Goal: Task Accomplishment & Management: Manage account settings

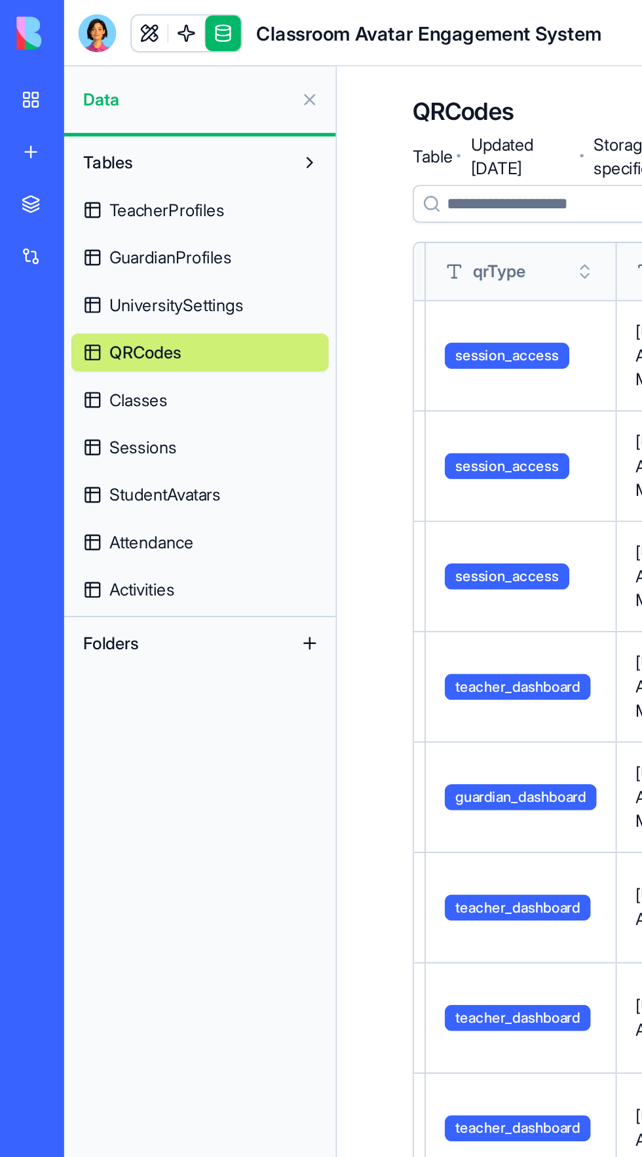
scroll to position [0, 24]
click at [85, 220] on span "Classes" at bounding box center [76, 220] width 32 height 13
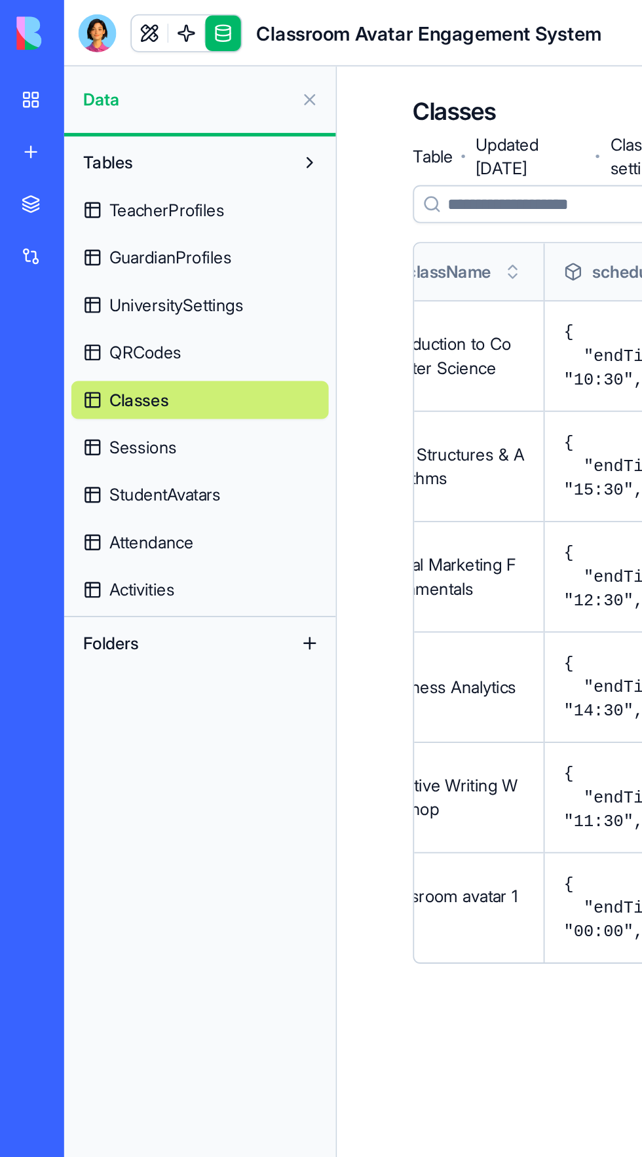
scroll to position [0, 169]
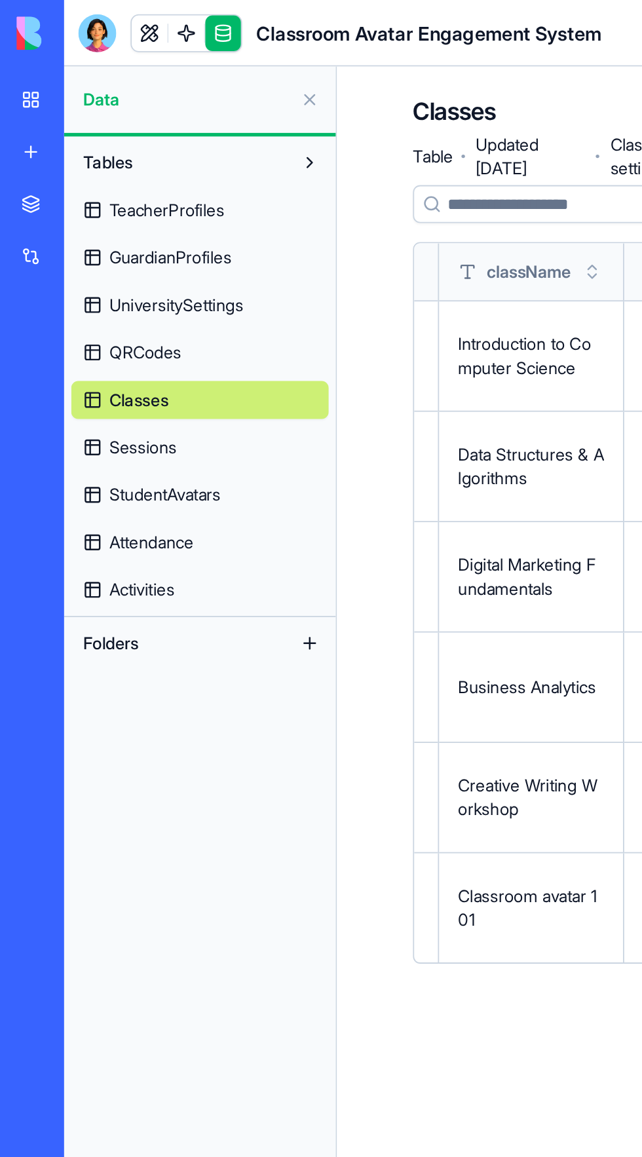
scroll to position [0, 169]
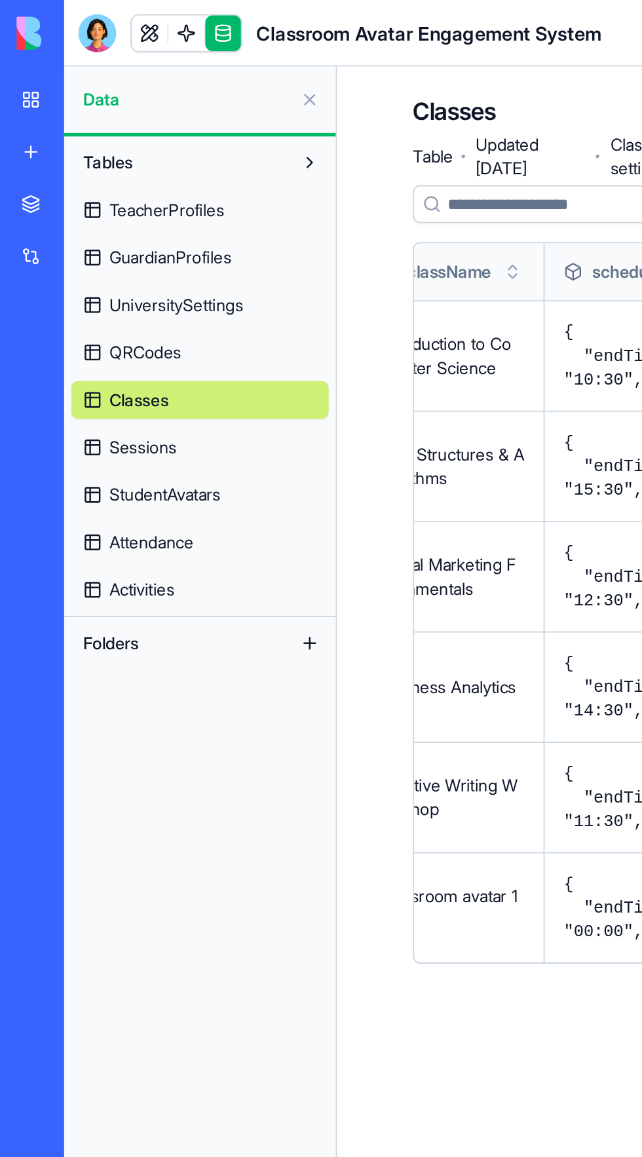
click at [107, 117] on span "TeacherProfiles" at bounding box center [92, 115] width 64 height 13
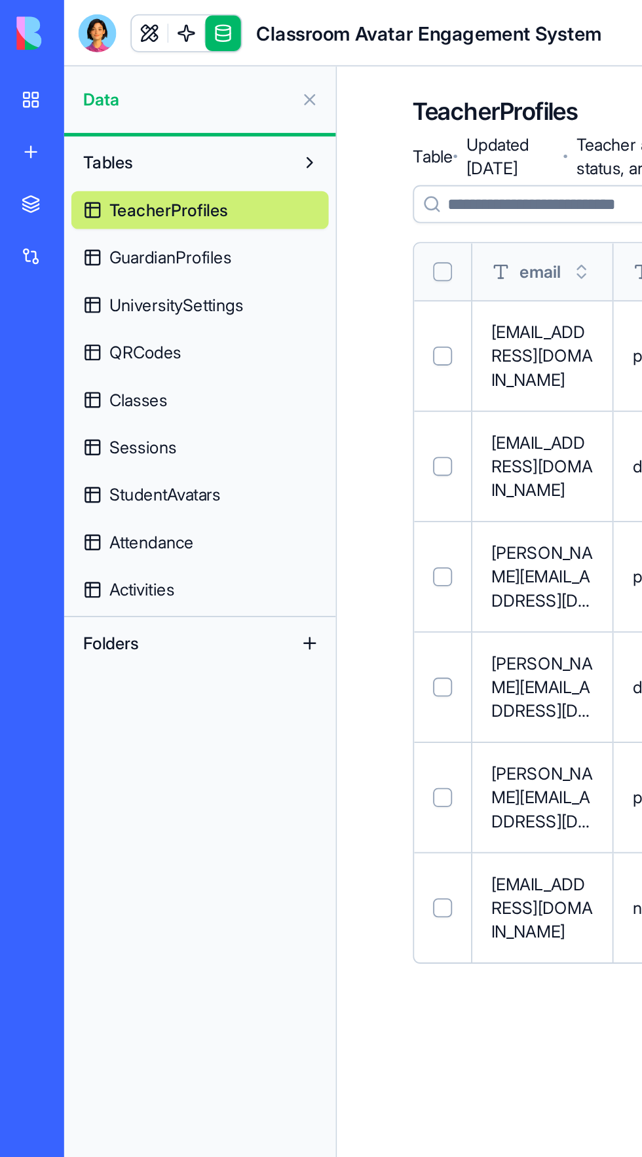
click at [119, 168] on span "UniversitySettings" at bounding box center [97, 168] width 74 height 13
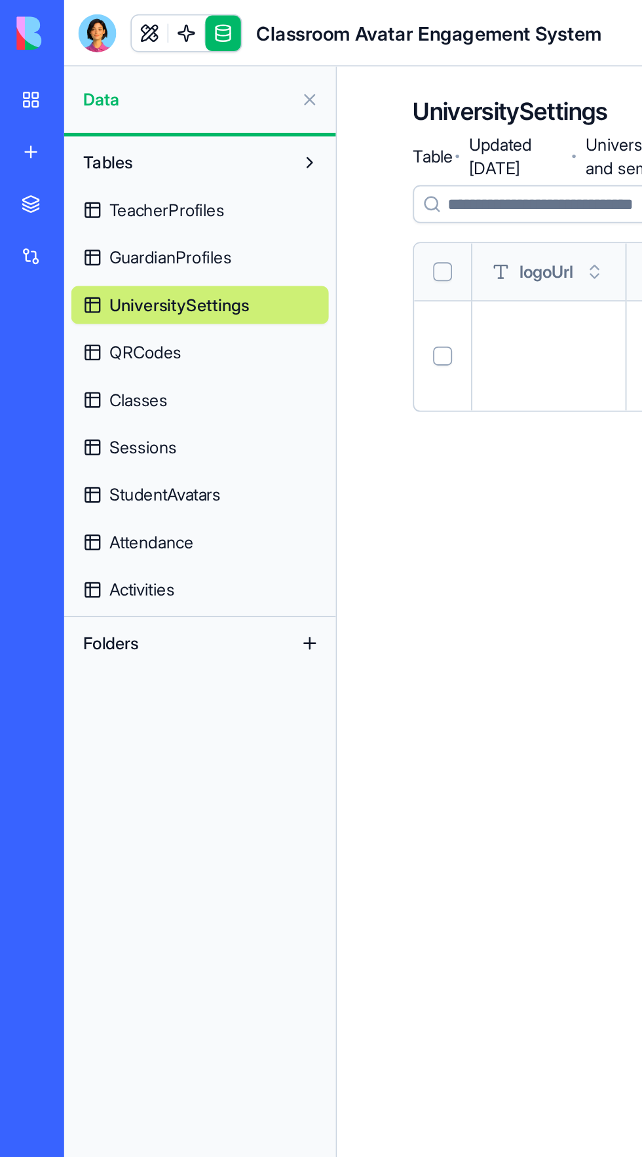
click at [84, 13] on link at bounding box center [83, 19] width 20 height 20
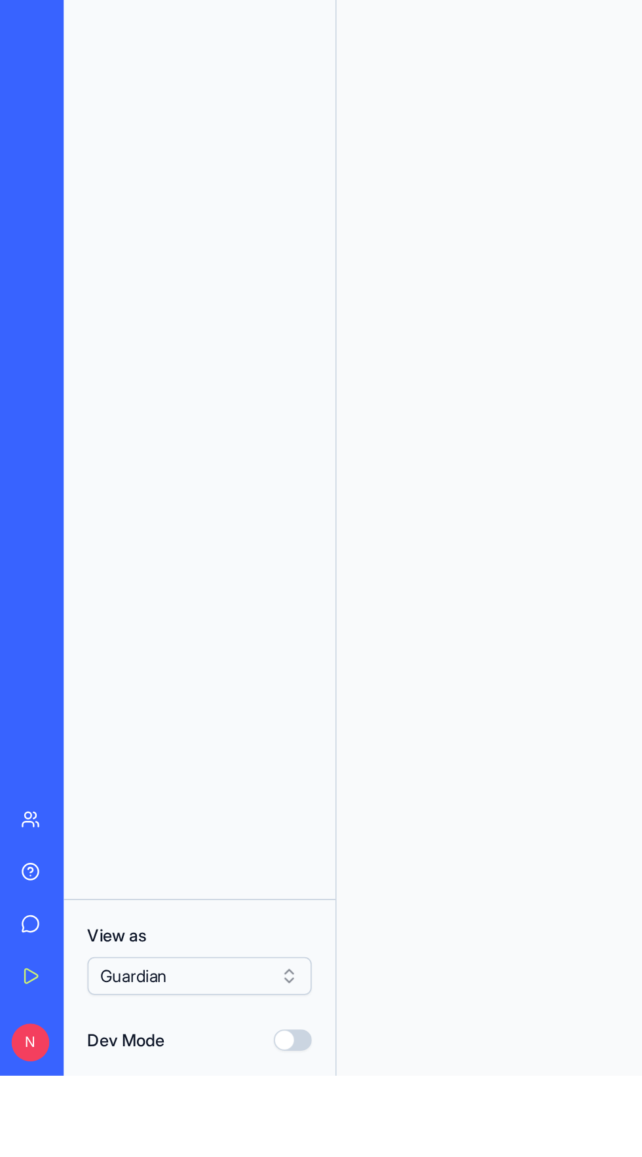
click at [159, 1098] on button "Guardian" at bounding box center [110, 1102] width 124 height 21
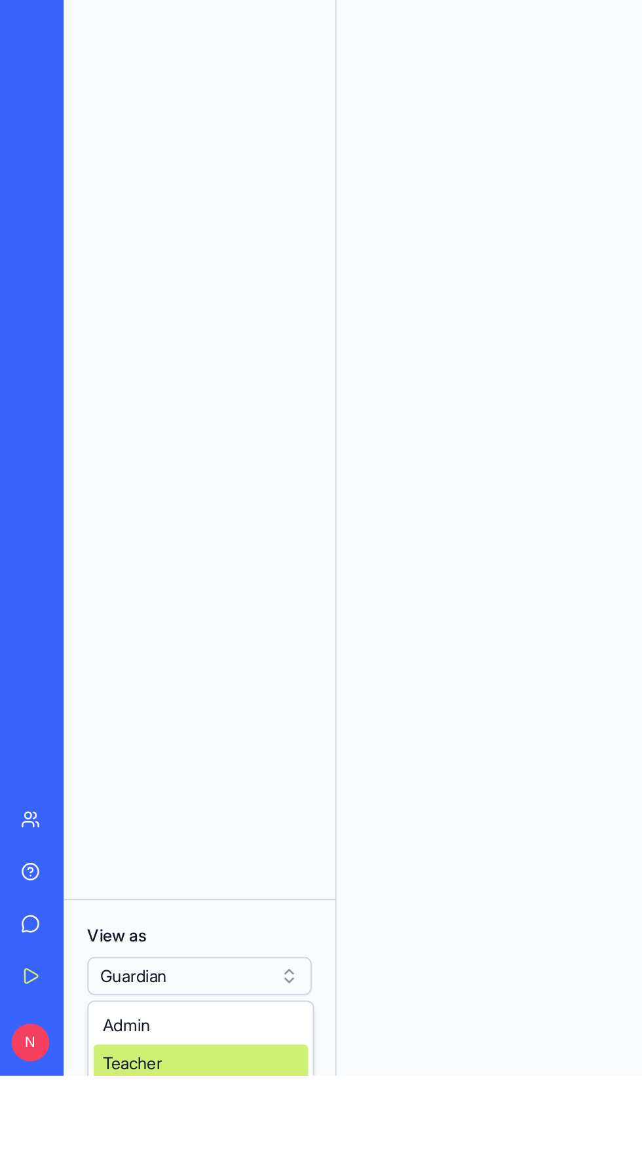
click at [88, 1148] on span "Teacher" at bounding box center [73, 1150] width 33 height 13
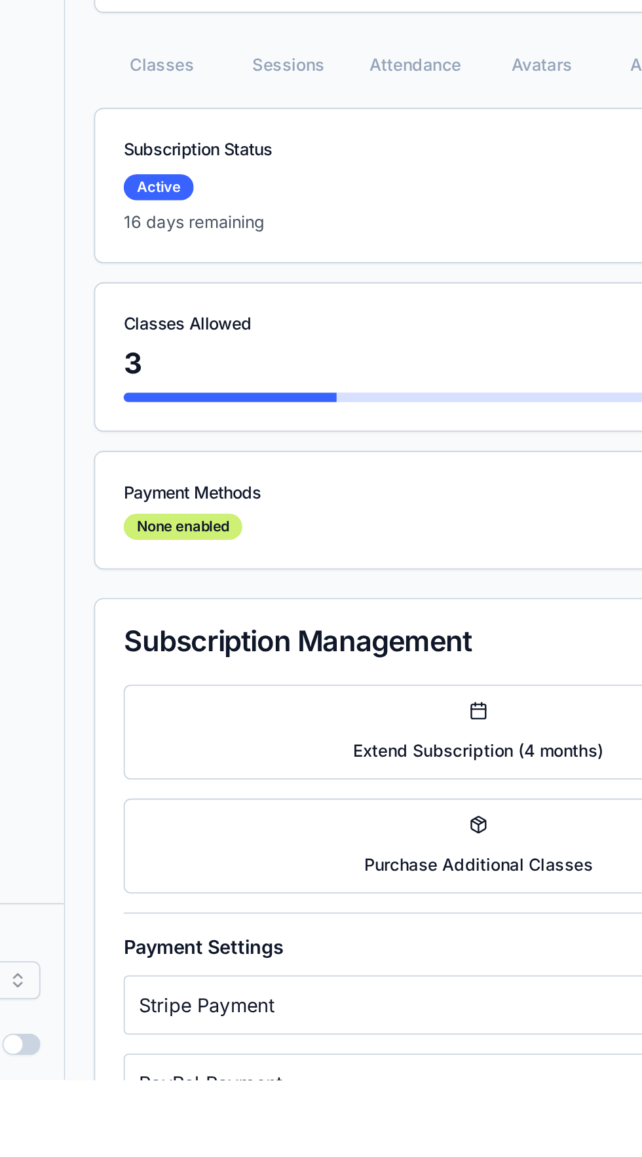
scroll to position [402, 0]
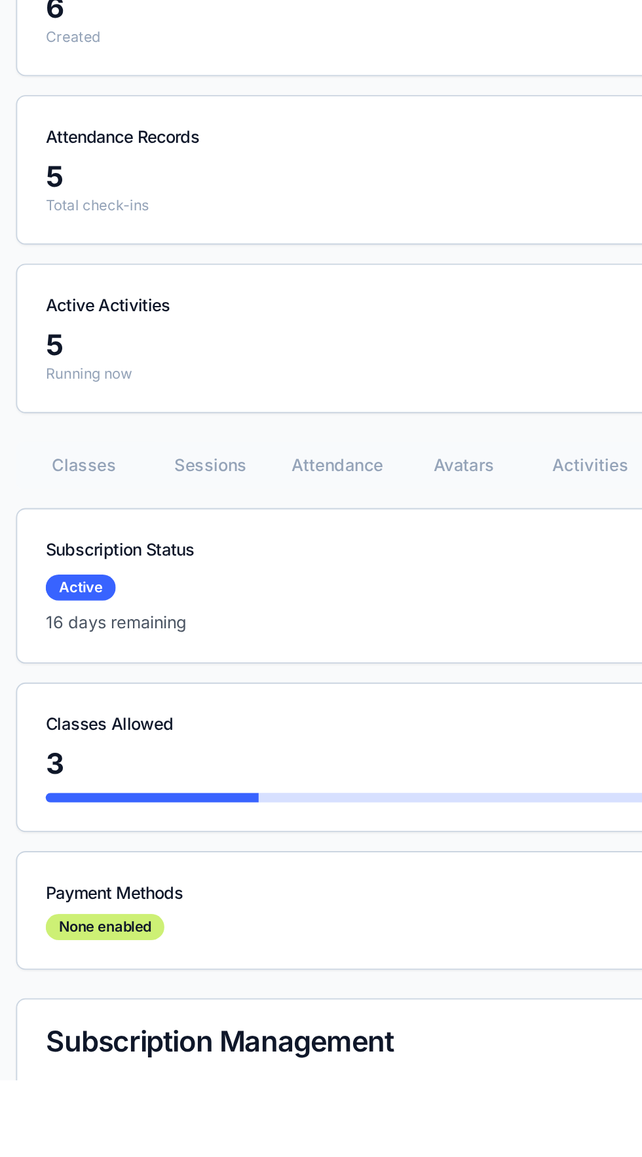
scroll to position [131, 0]
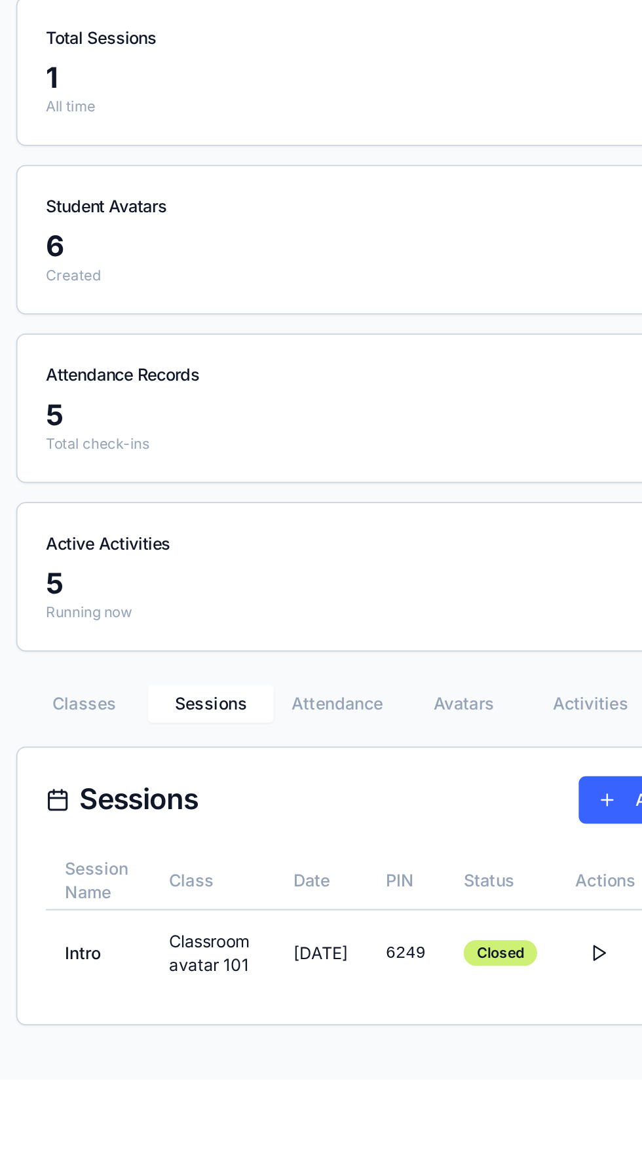
scroll to position [0, 0]
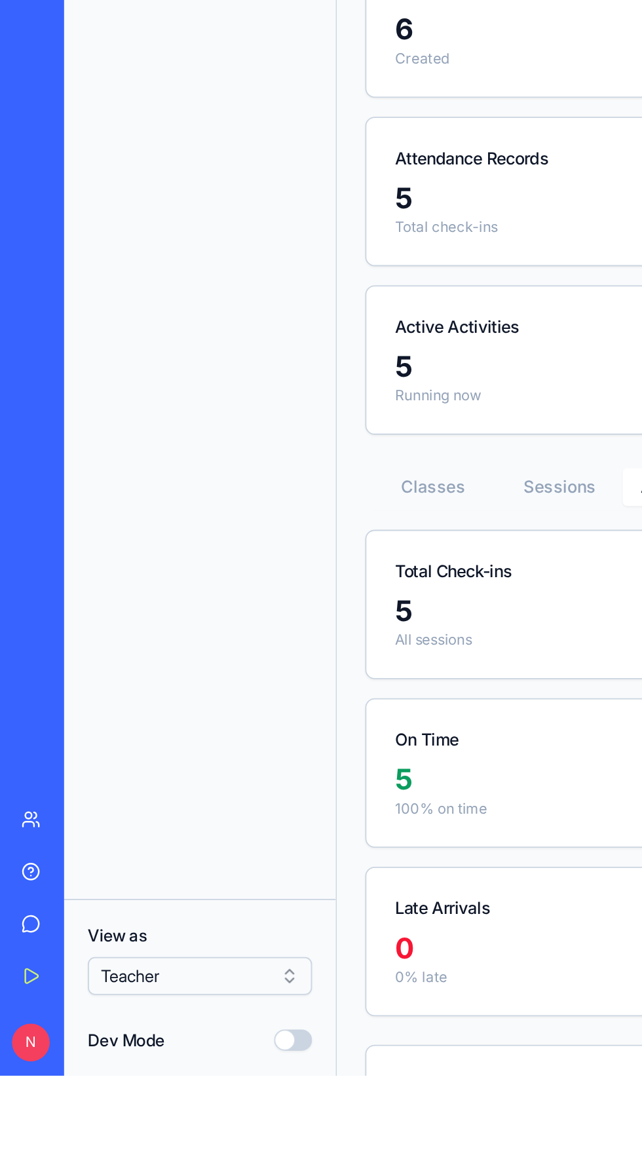
scroll to position [119, 0]
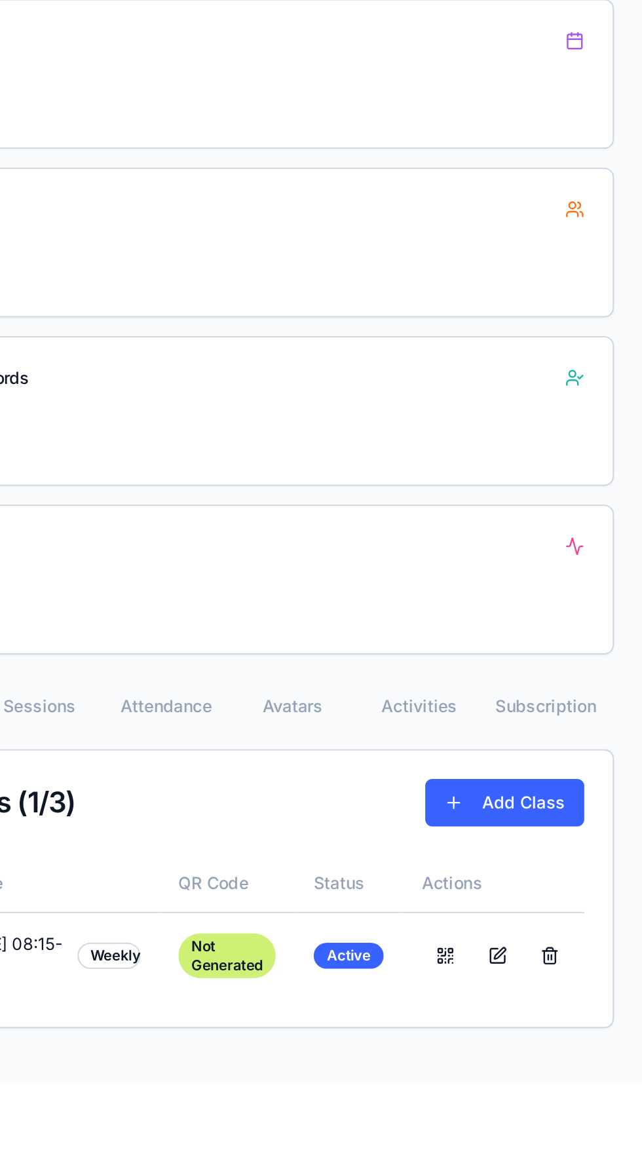
scroll to position [0, 53]
click at [192, 103] on button at bounding box center [188, 104] width 26 height 24
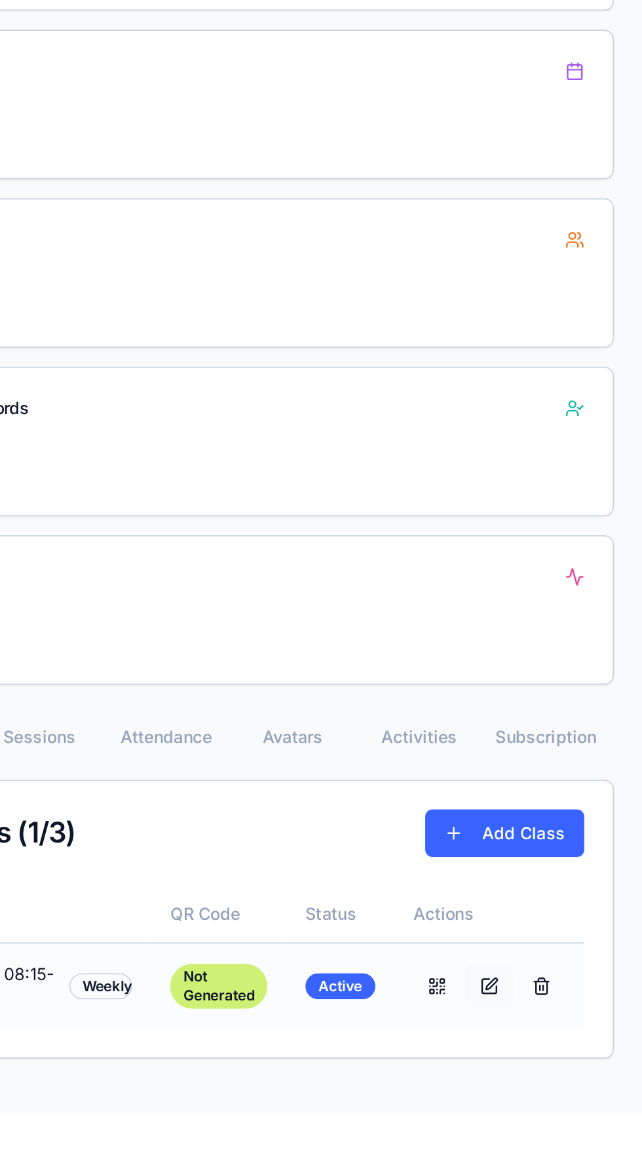
select select "******"
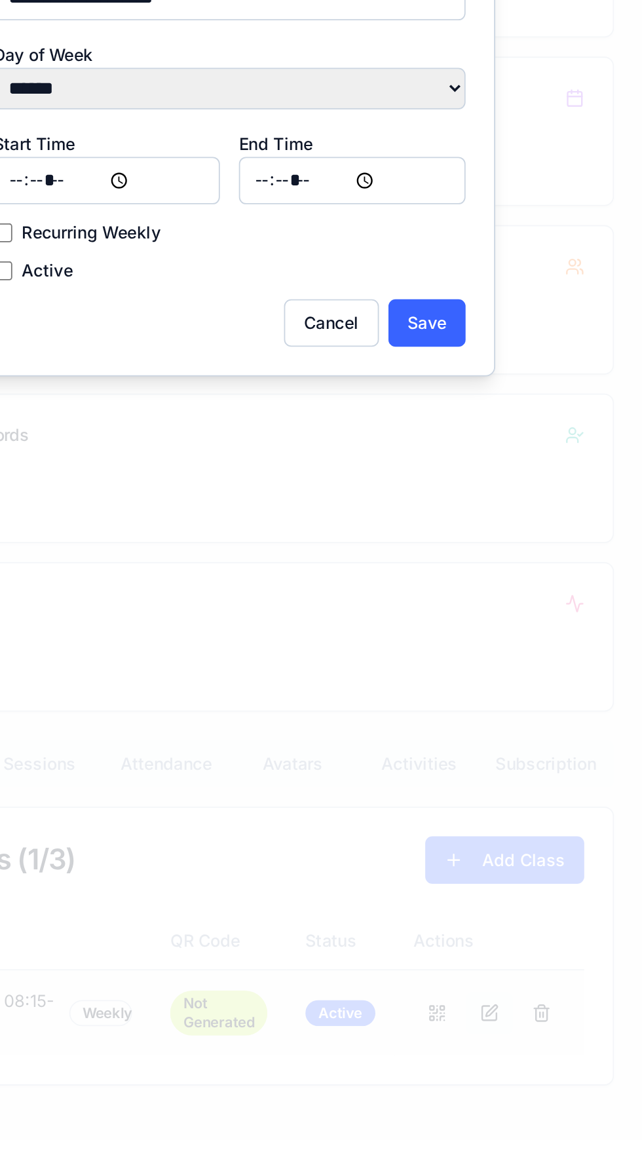
scroll to position [0, 0]
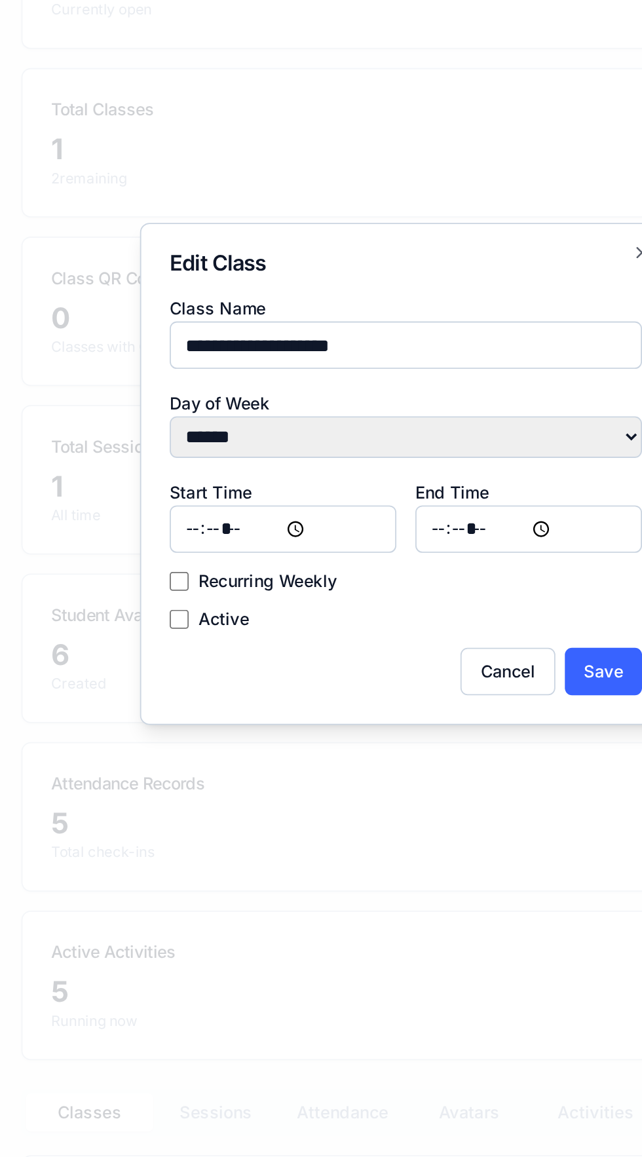
click at [269, 0] on div at bounding box center [221, 19] width 456 height 1121
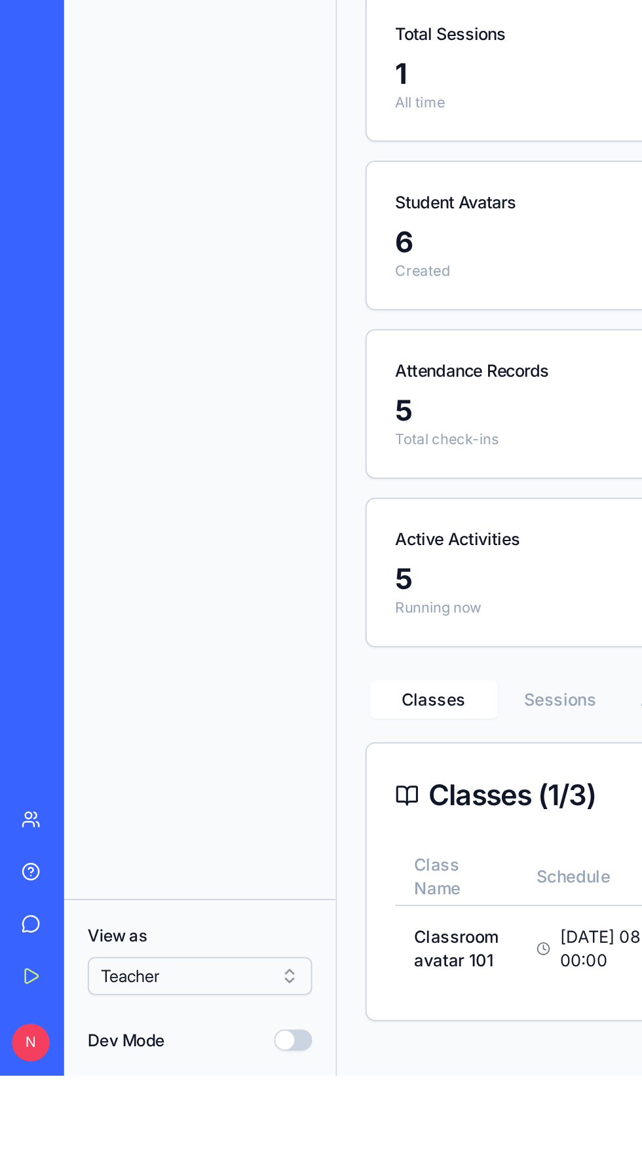
scroll to position [0, 53]
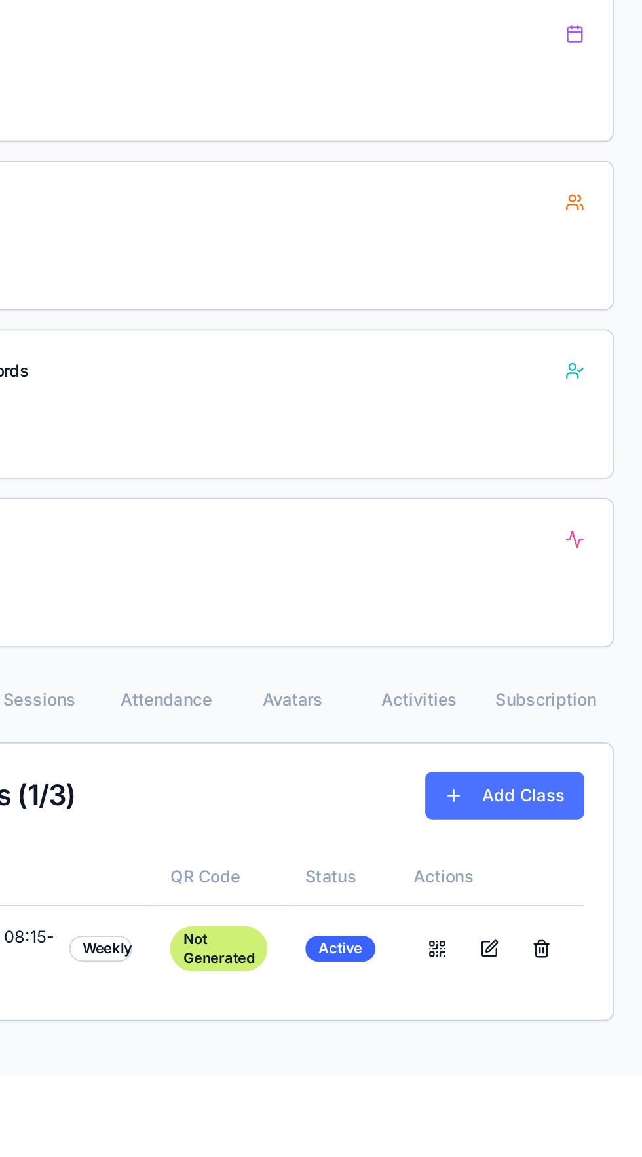
click at [174, 11] on button "Add Class" at bounding box center [197, 12] width 88 height 26
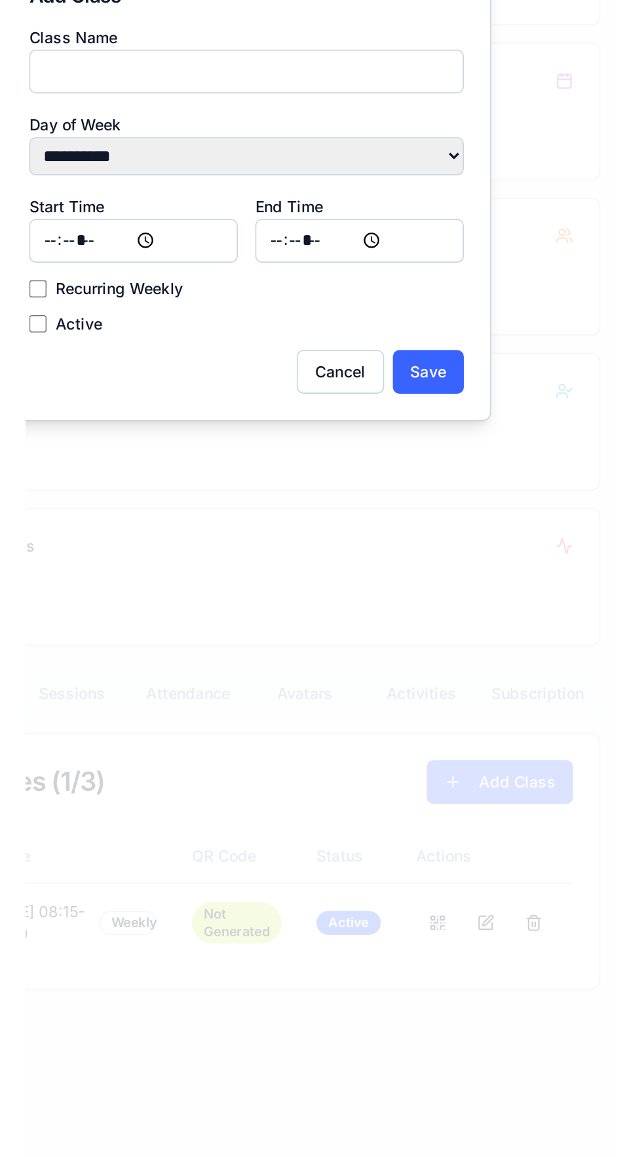
scroll to position [0, 0]
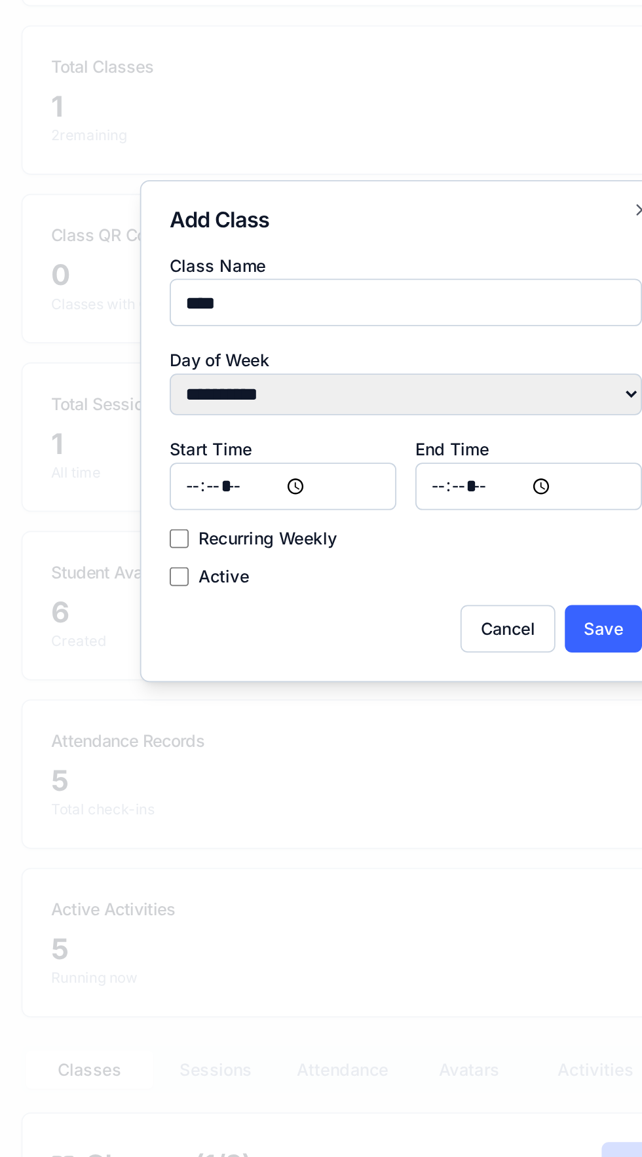
type input "****"
select select "********"
click at [199, 7] on input "Start Time" at bounding box center [153, 8] width 125 height 26
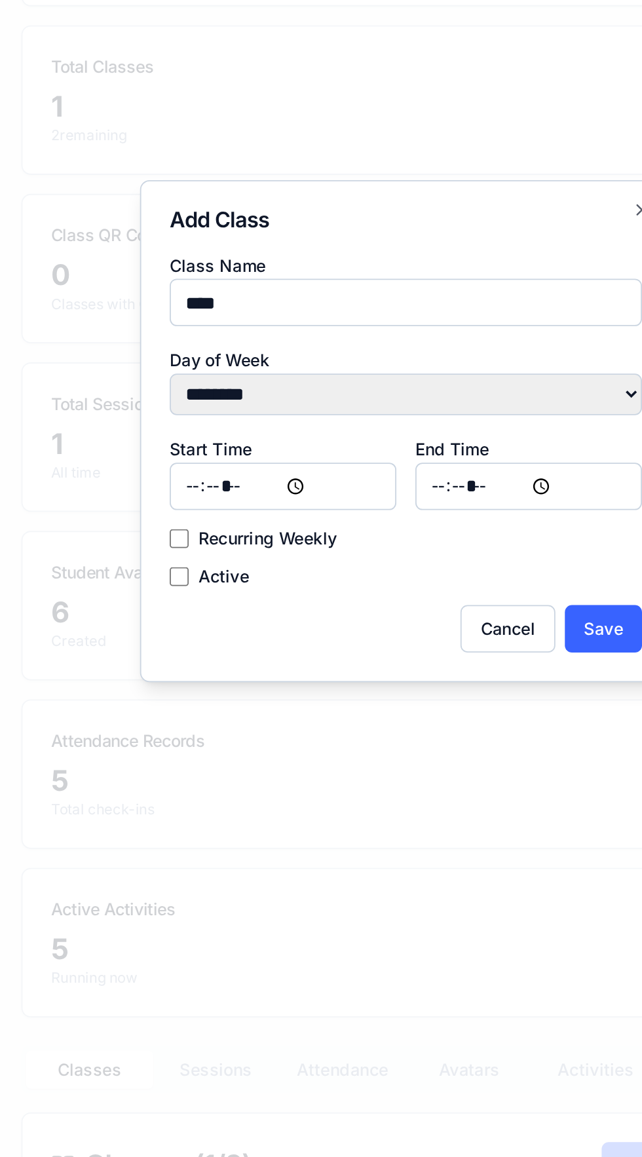
type input "*****"
click at [278, 17] on input "End Time" at bounding box center [289, 8] width 125 height 26
type input "*****"
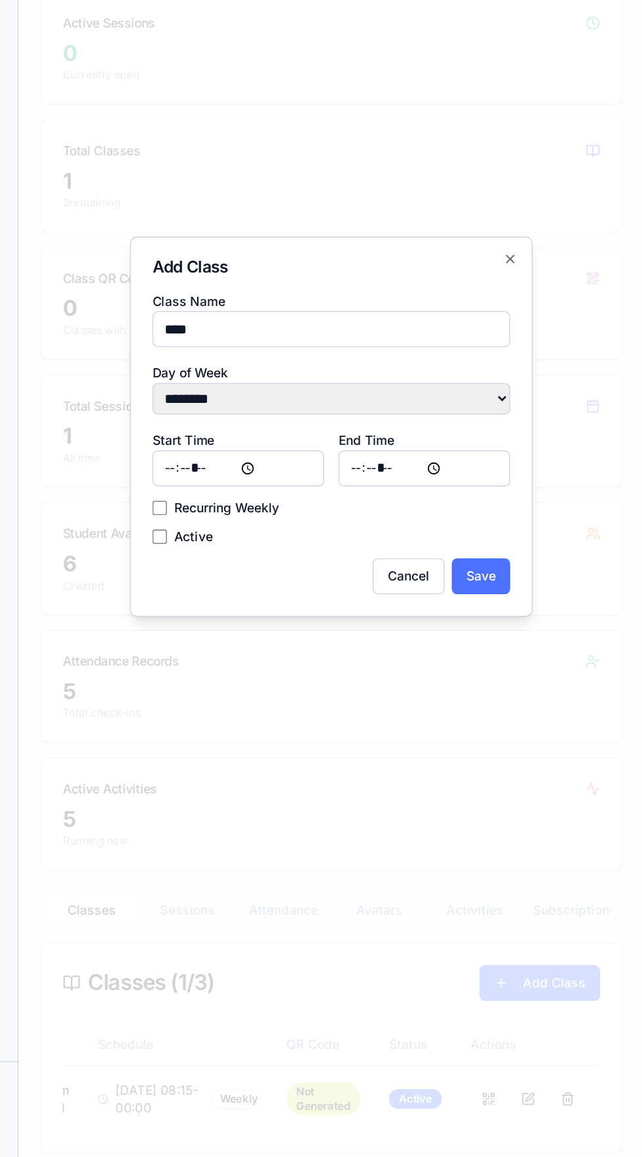
click at [364, 332] on button "Save" at bounding box center [355, 328] width 43 height 26
select select
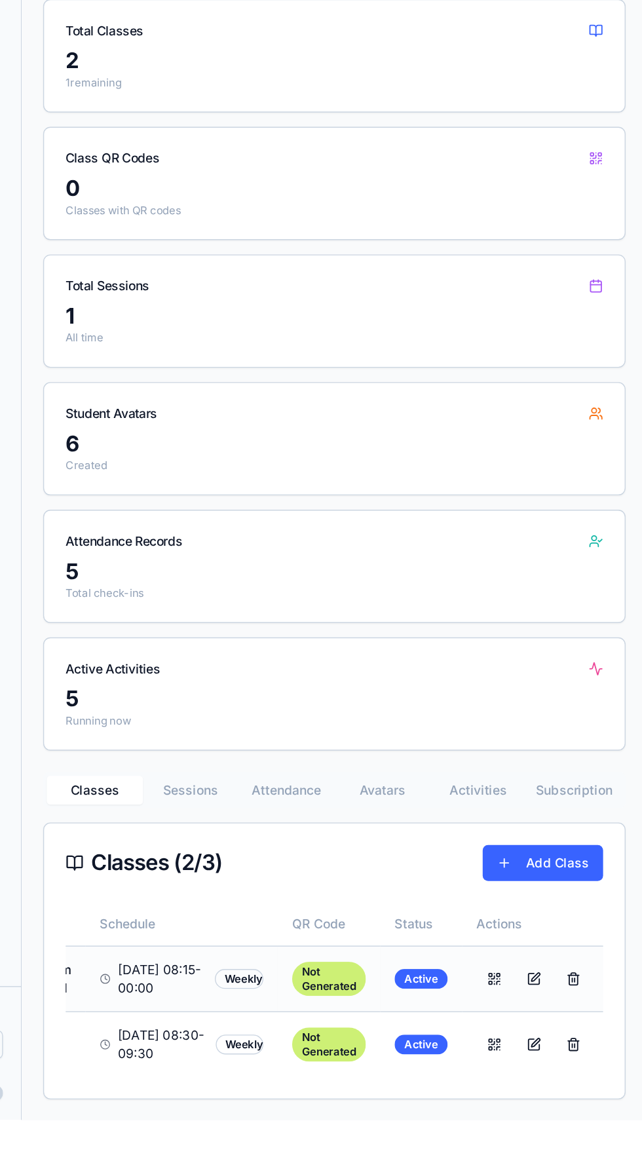
click at [113, 598] on span "Friday 08:15 - 00:00" at bounding box center [125, 601] width 66 height 26
click at [146, 463] on div "Teacher Dashboard Welcome back, Nulin Active (16 days left) Class QR Codes Crea…" at bounding box center [249, 147] width 425 height 1083
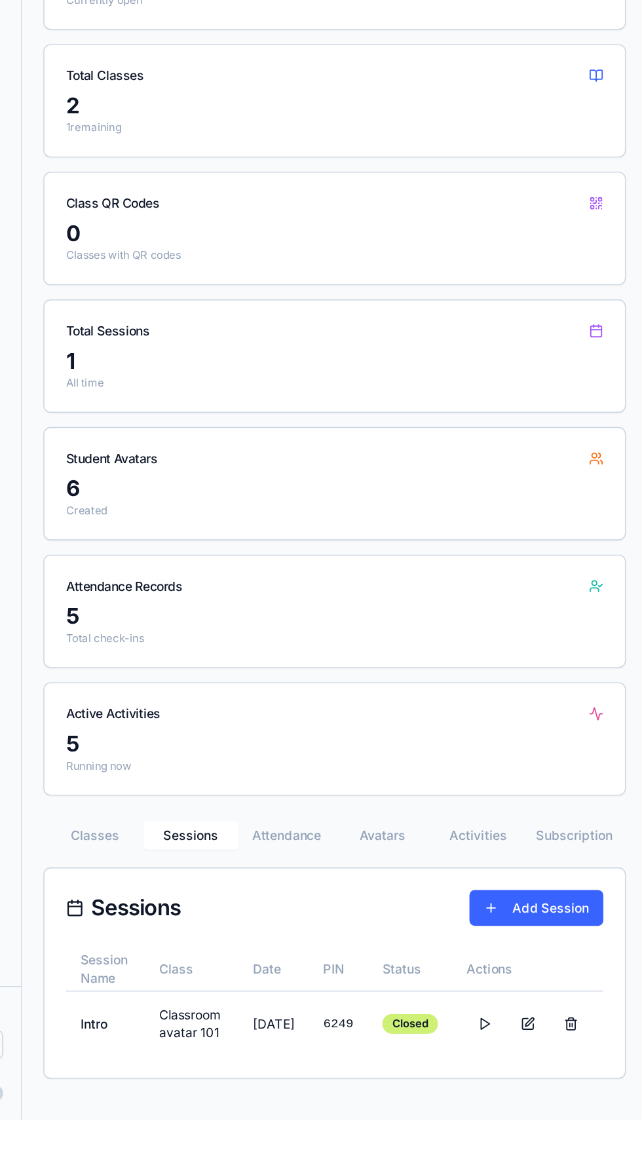
click at [220, 504] on button "Attendance" at bounding box center [215, 496] width 70 height 21
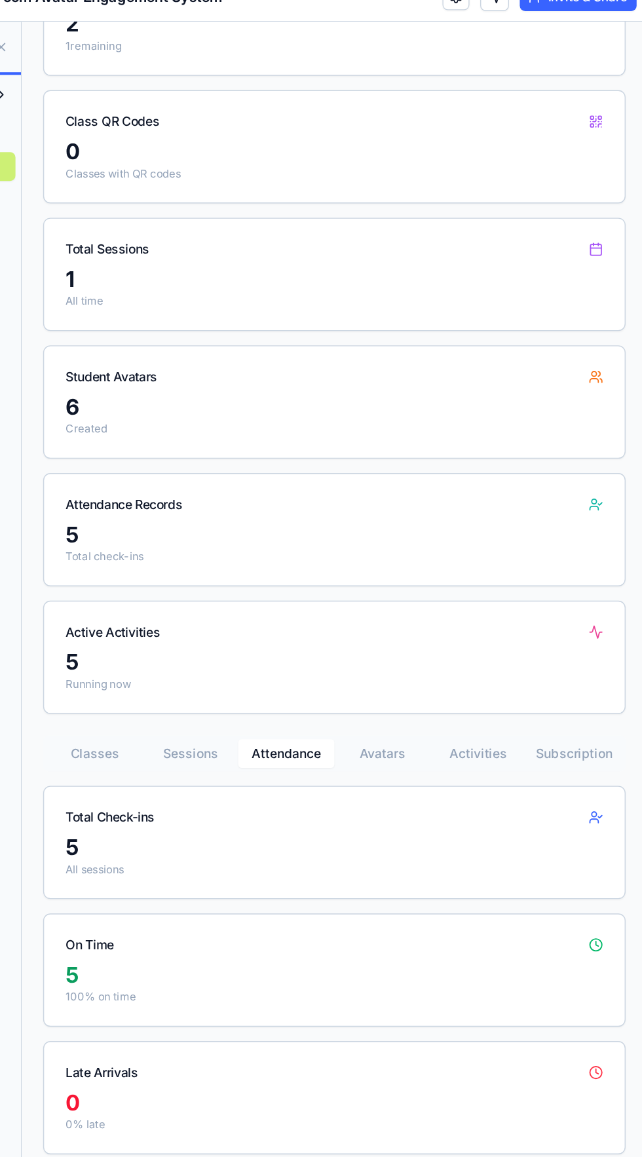
scroll to position [382, 0]
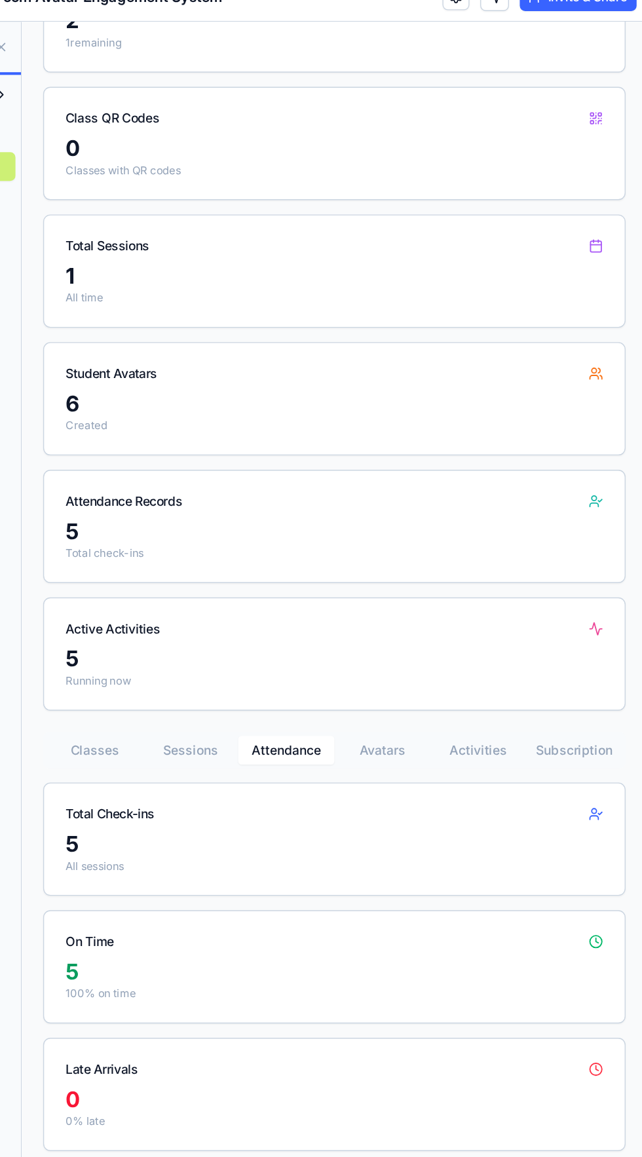
click at [85, 562] on div "Teacher Dashboard Welcome back, Nulin Active (16 days left) Class QR Codes Crea…" at bounding box center [249, 453] width 425 height 1516
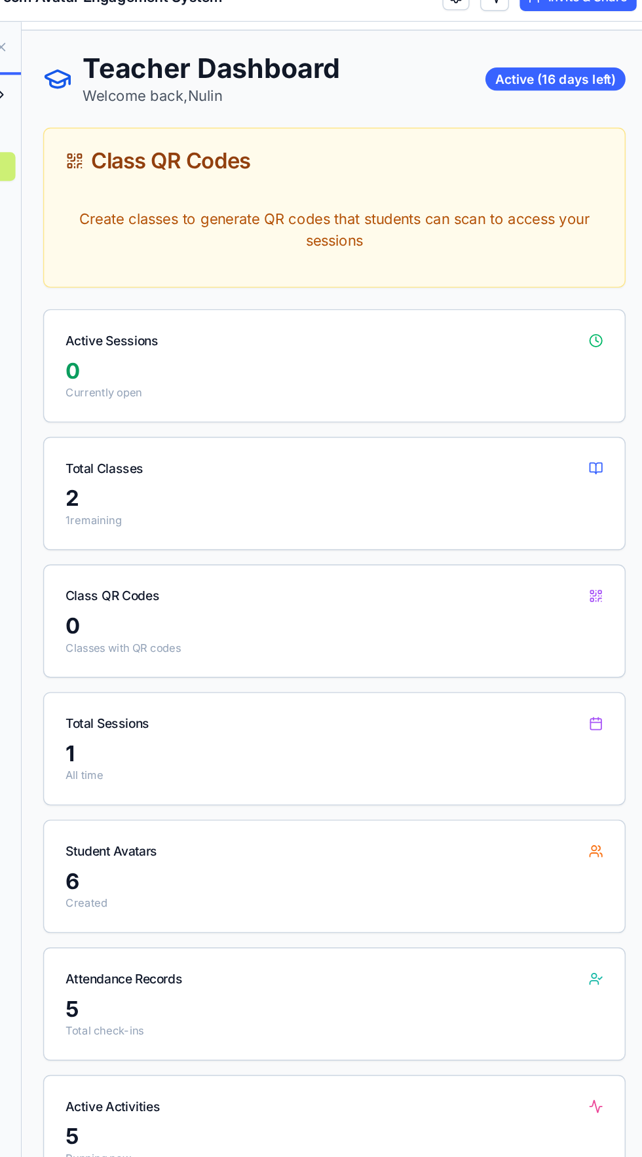
scroll to position [33, 0]
click at [90, 546] on div "1" at bounding box center [250, 556] width 392 height 21
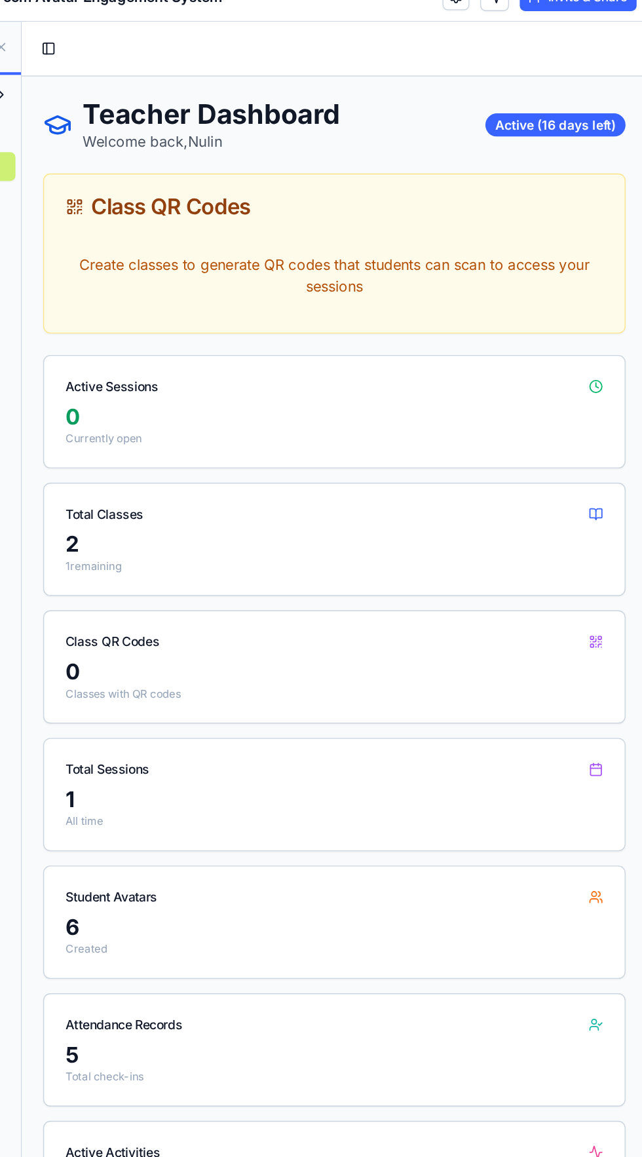
click at [341, 211] on p "Create classes to generate QR codes that students can scan to access your sessi…" at bounding box center [250, 206] width 392 height 52
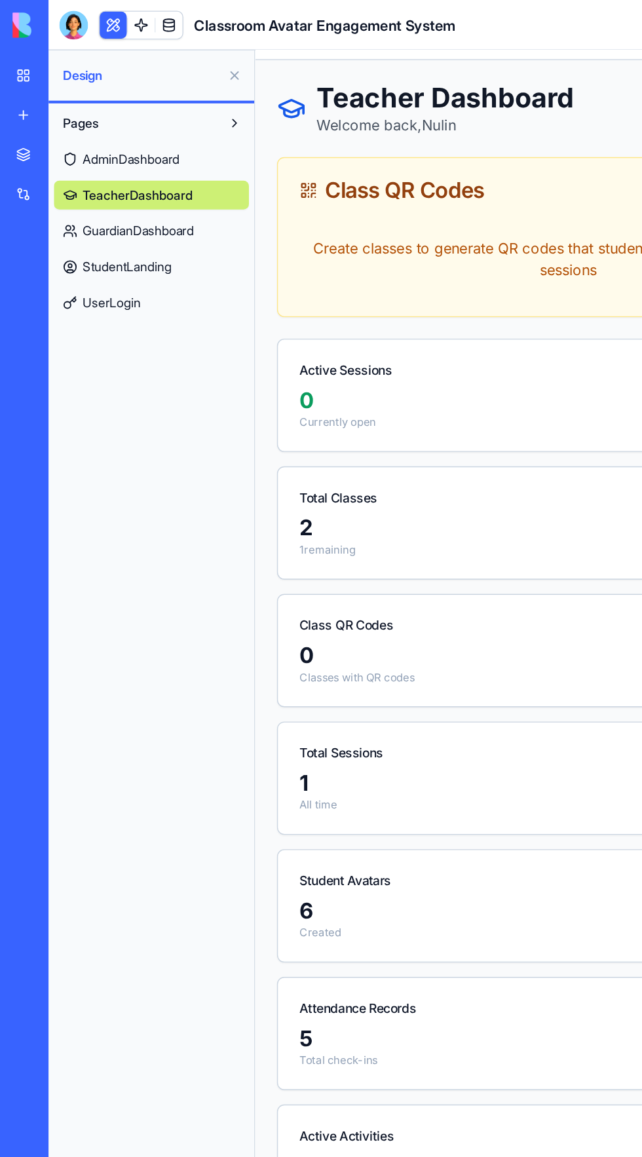
click at [133, 12] on span at bounding box center [123, 18] width 37 height 37
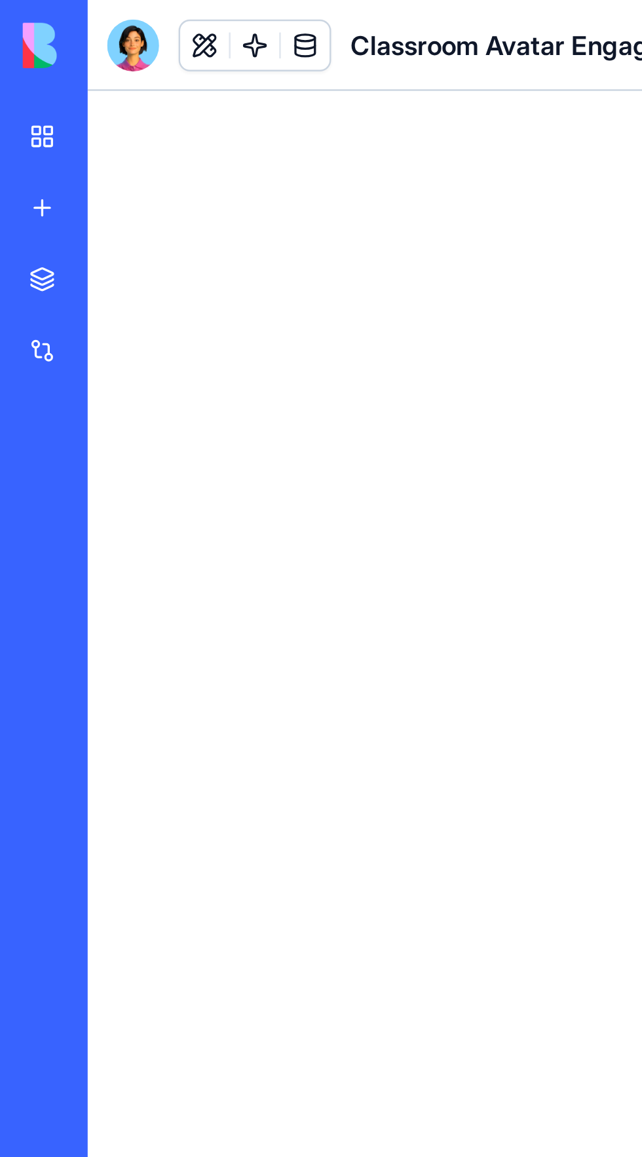
click at [129, 14] on link at bounding box center [123, 19] width 20 height 20
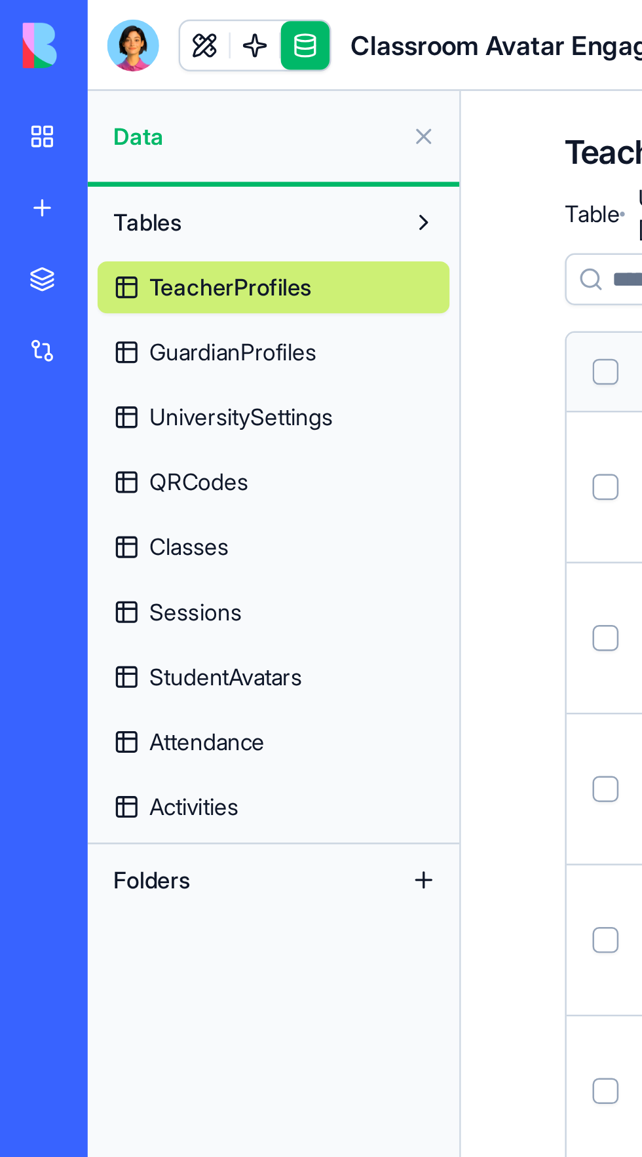
click at [86, 221] on span "Classes" at bounding box center [76, 220] width 32 height 13
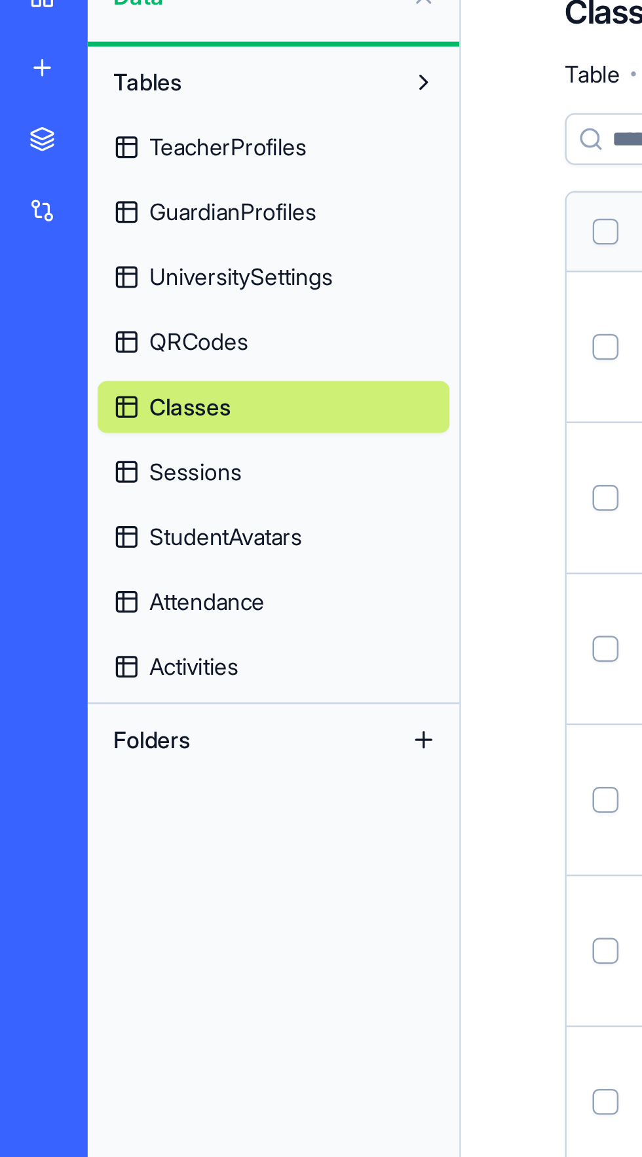
click at [81, 191] on span "QRCodes" at bounding box center [80, 194] width 40 height 13
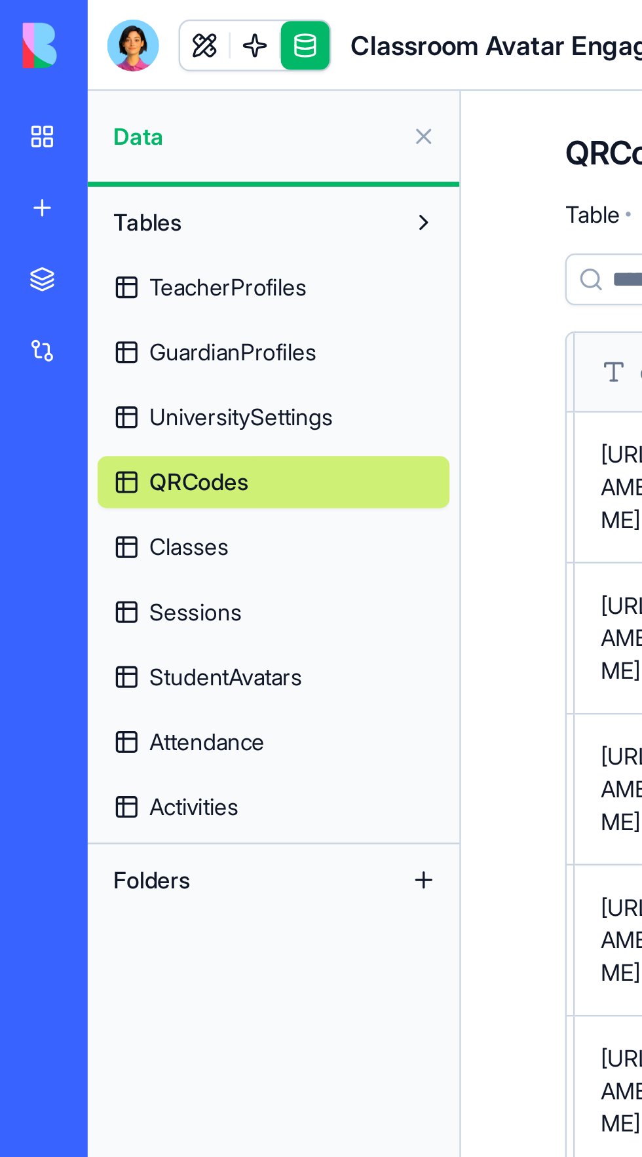
click at [118, 113] on span "TeacherProfiles" at bounding box center [92, 115] width 64 height 13
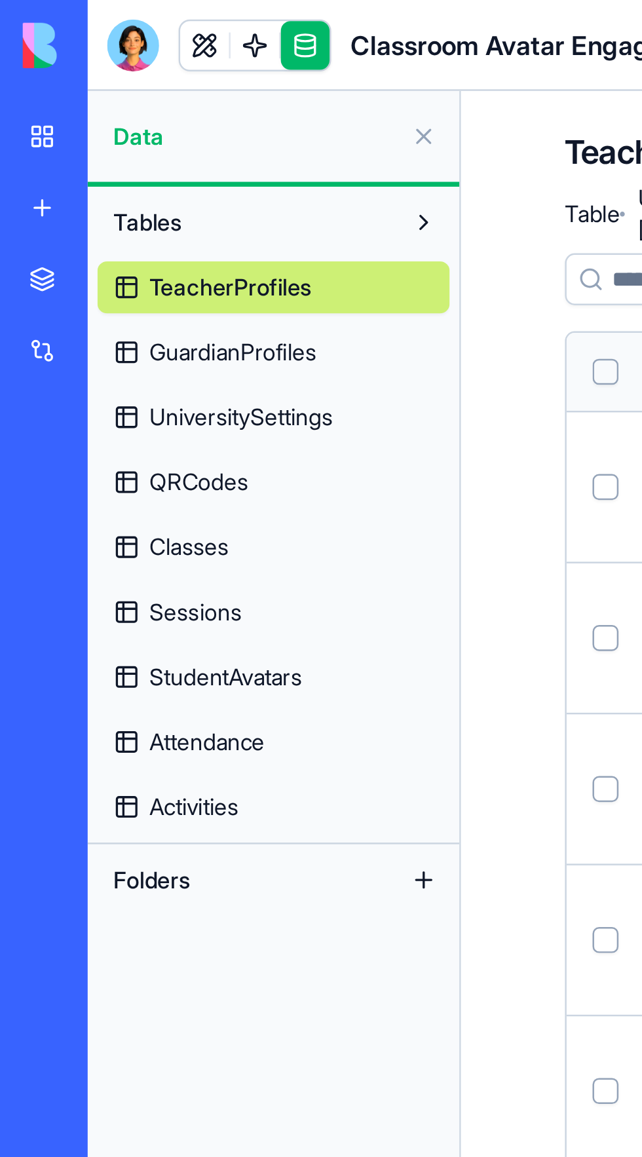
click at [134, 164] on span "UniversitySettings" at bounding box center [97, 168] width 74 height 13
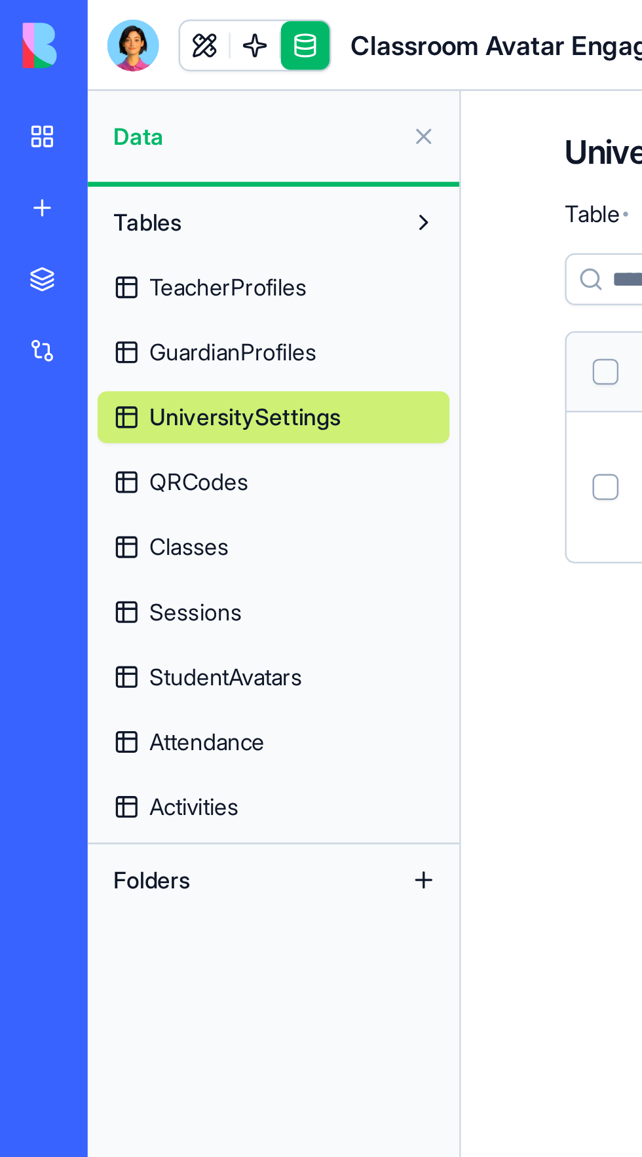
click at [133, 144] on link "GuardianProfiles" at bounding box center [110, 142] width 142 height 21
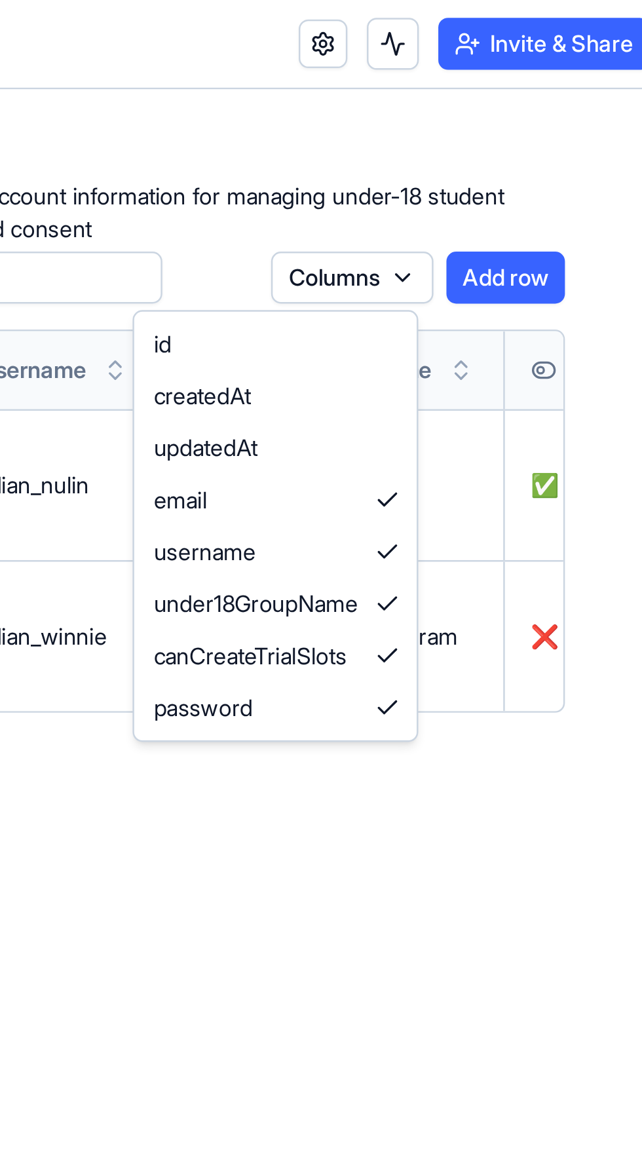
click at [534, 109] on html "BETA My Workspace New app Marketplace Integrations Recent University Orientatio…" at bounding box center [321, 578] width 642 height 1157
click at [516, 349] on html "BETA My Workspace New app Marketplace Integrations Recent University Orientatio…" at bounding box center [321, 578] width 642 height 1157
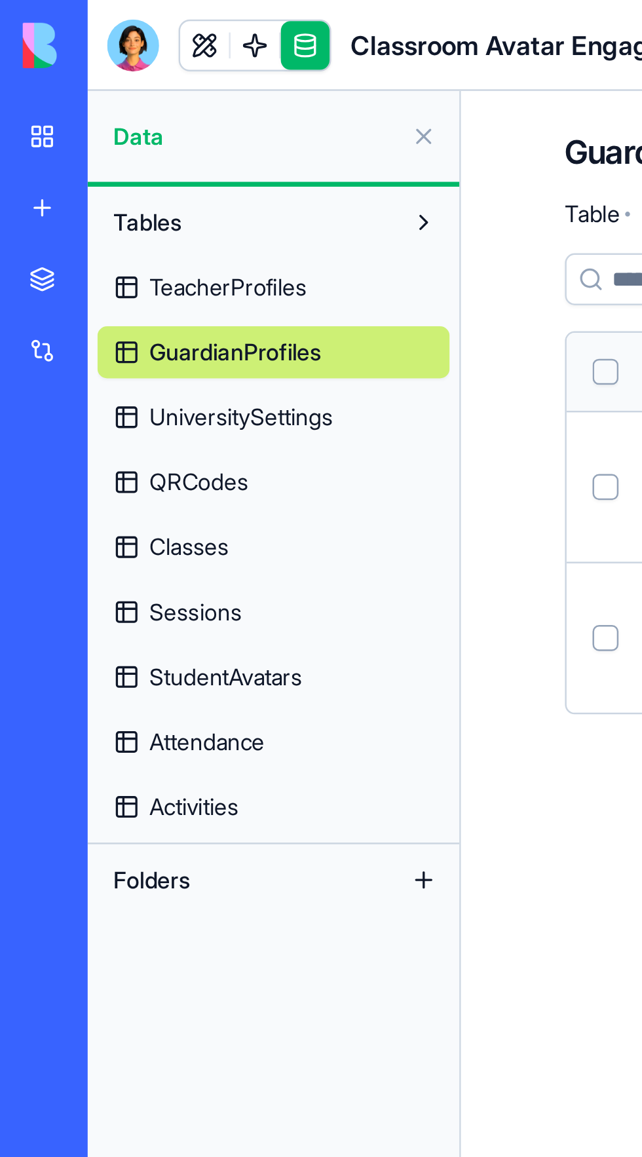
click at [81, 16] on link at bounding box center [83, 19] width 20 height 20
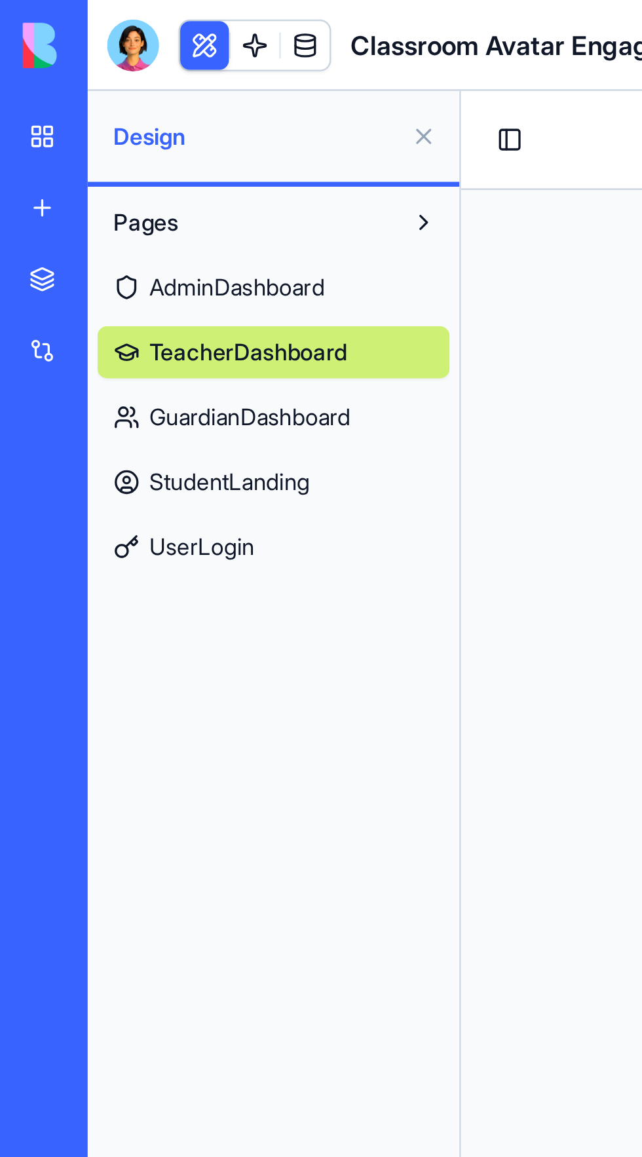
click at [120, 196] on span "StudentLanding" at bounding box center [92, 194] width 65 height 13
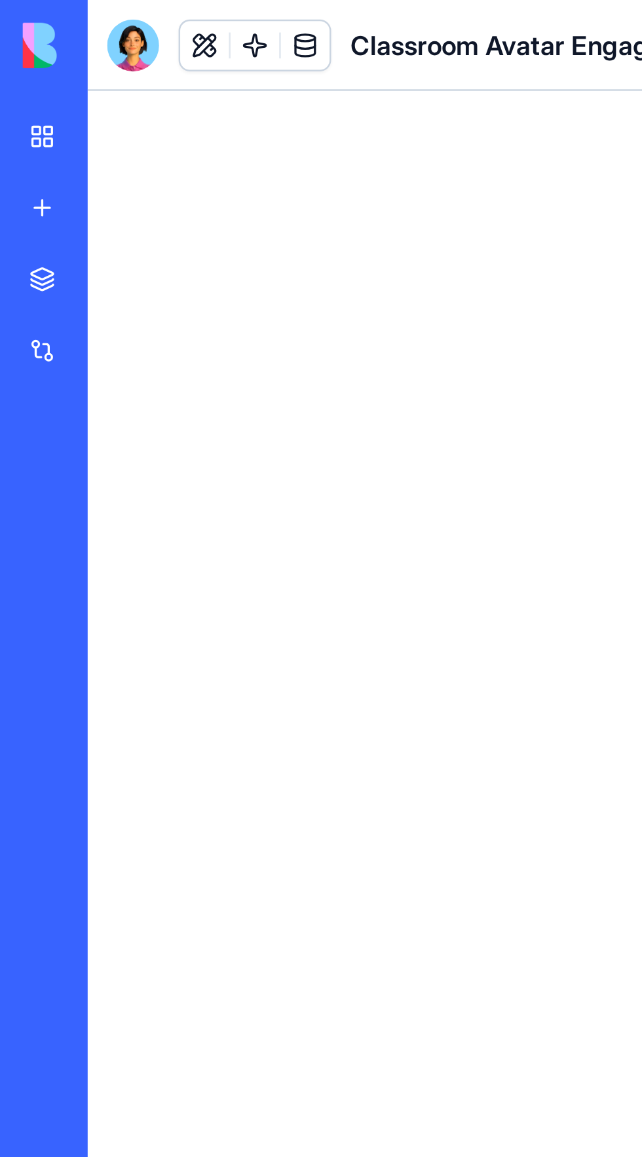
click at [84, 14] on button at bounding box center [83, 19] width 20 height 20
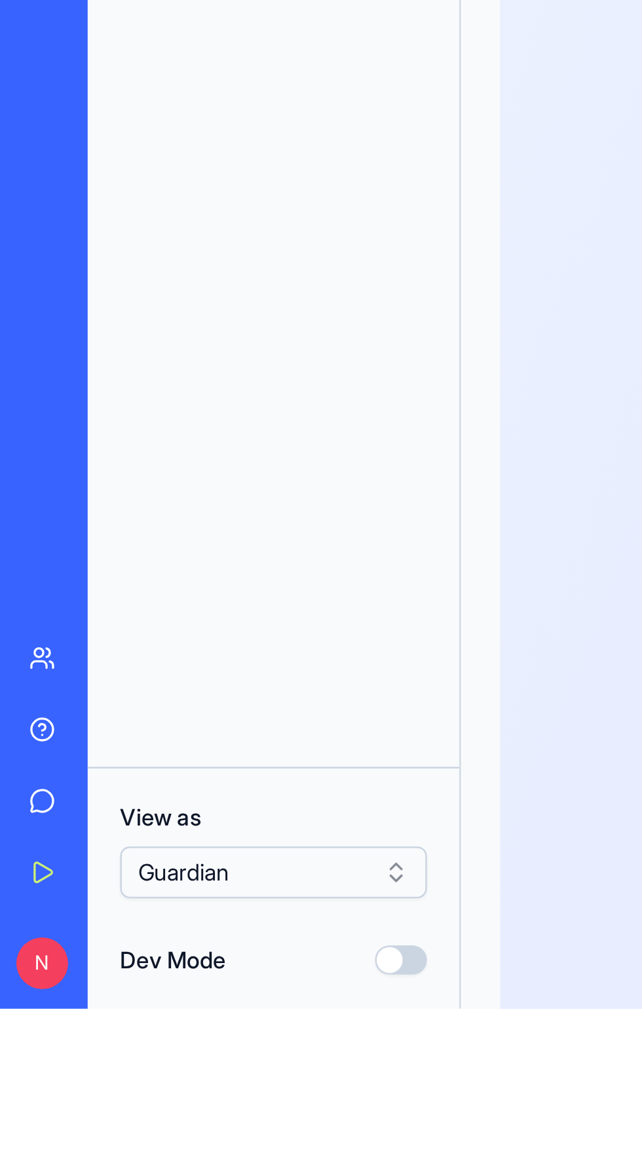
click at [164, 1098] on button "Guardian" at bounding box center [110, 1102] width 124 height 21
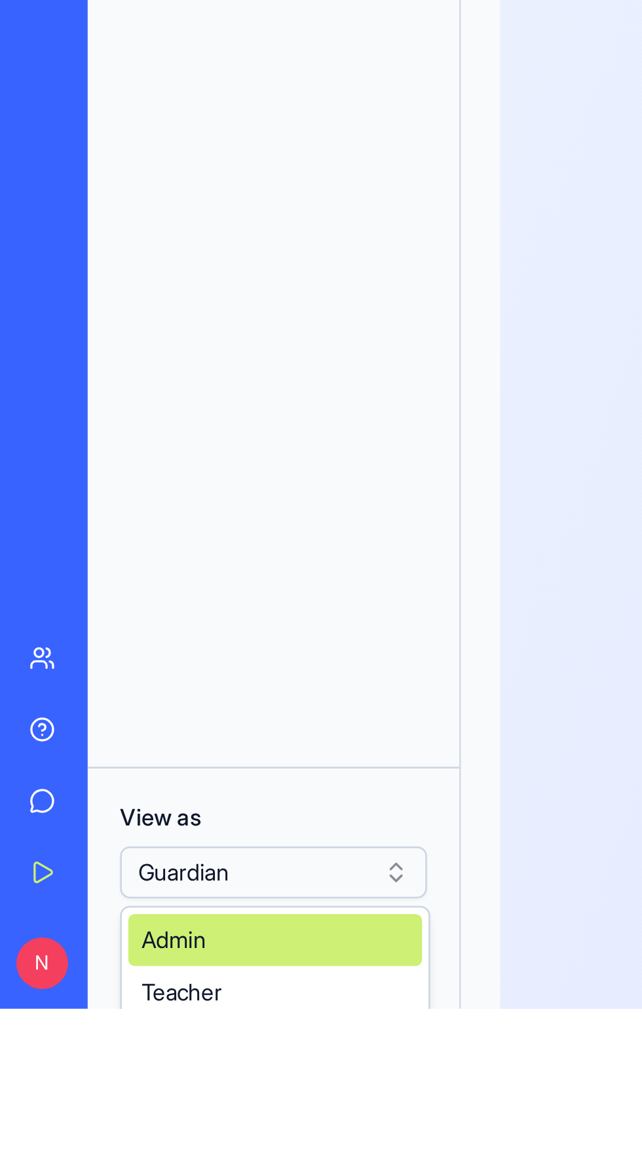
click at [83, 1122] on div "Admin" at bounding box center [111, 1129] width 119 height 21
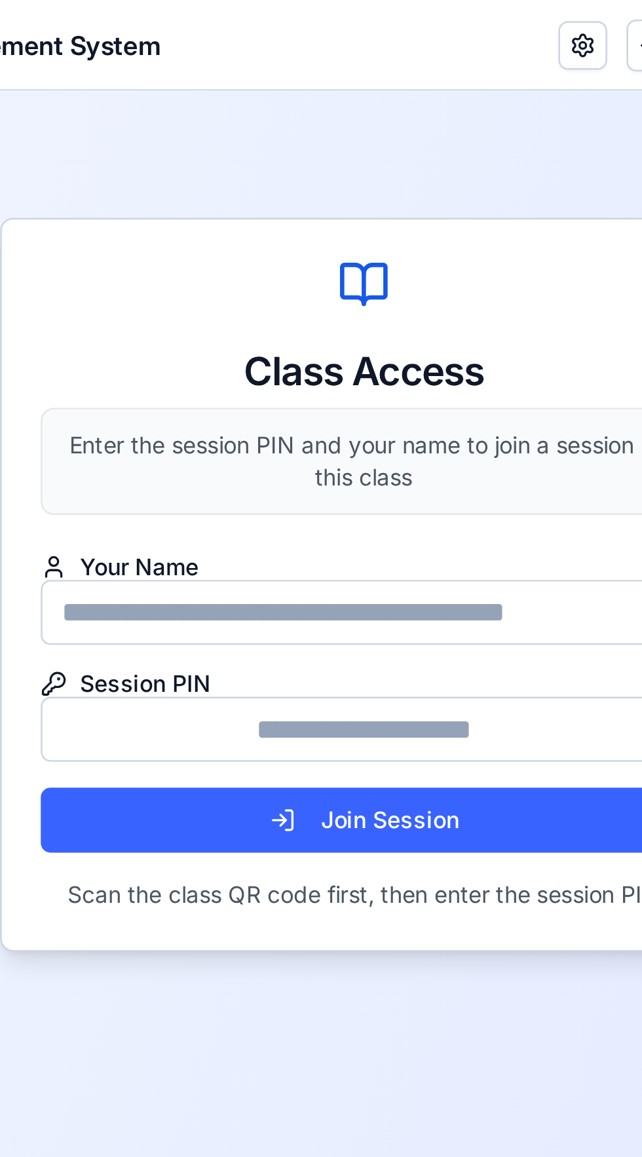
scroll to position [71, 0]
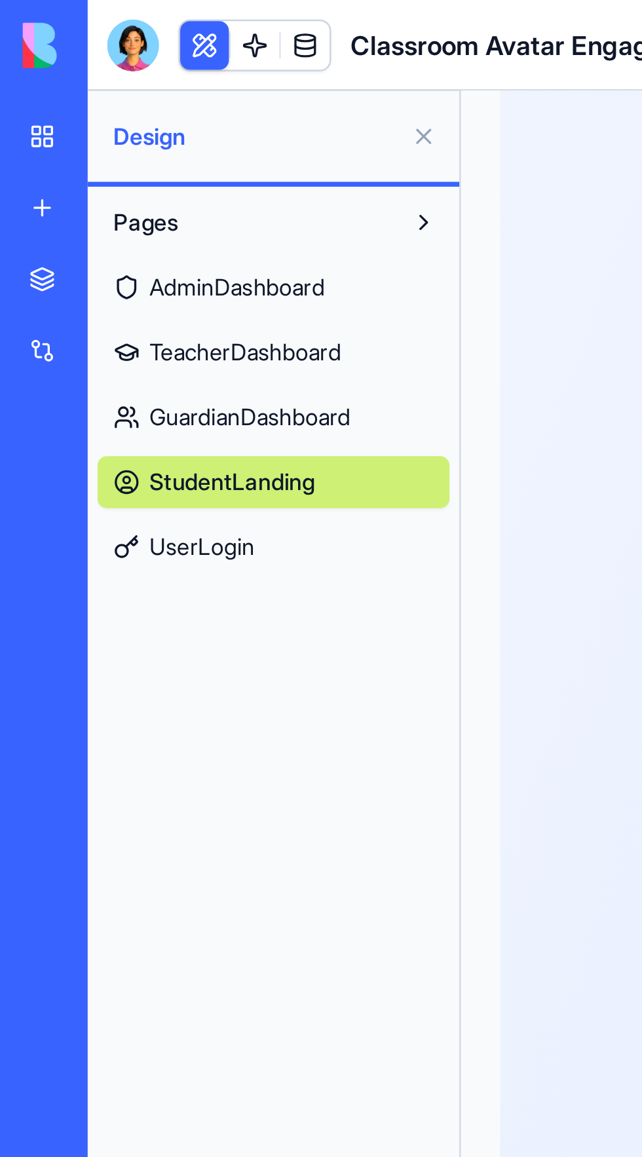
click at [86, 229] on link "UserLogin" at bounding box center [110, 220] width 142 height 21
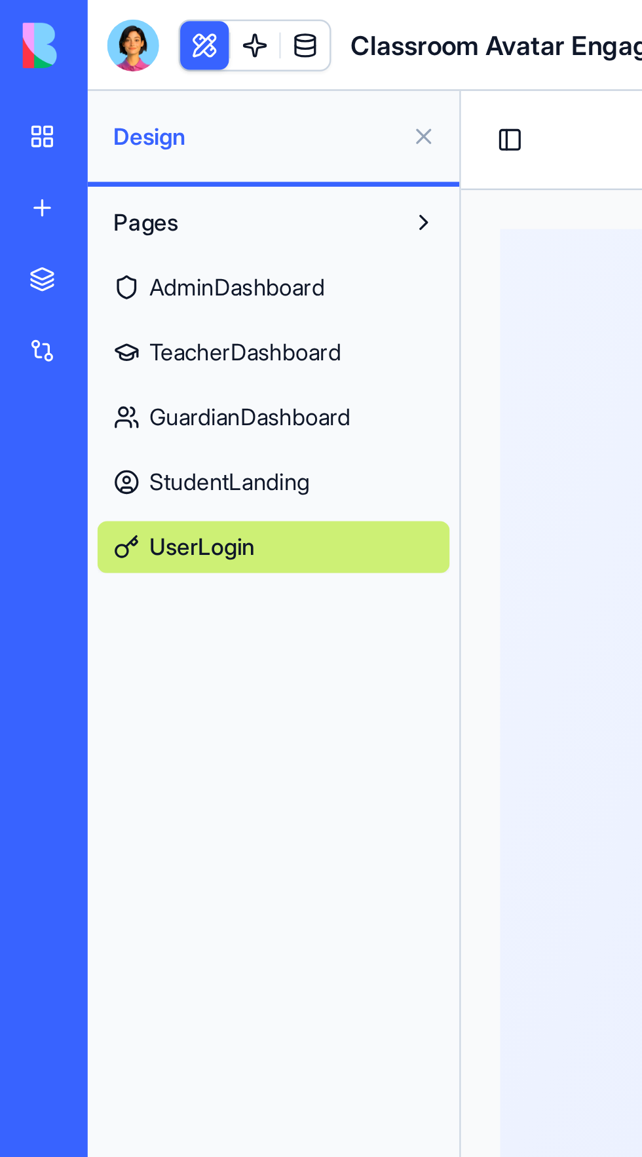
click at [171, 55] on button at bounding box center [171, 55] width 21 height 21
